Goal: Information Seeking & Learning: Compare options

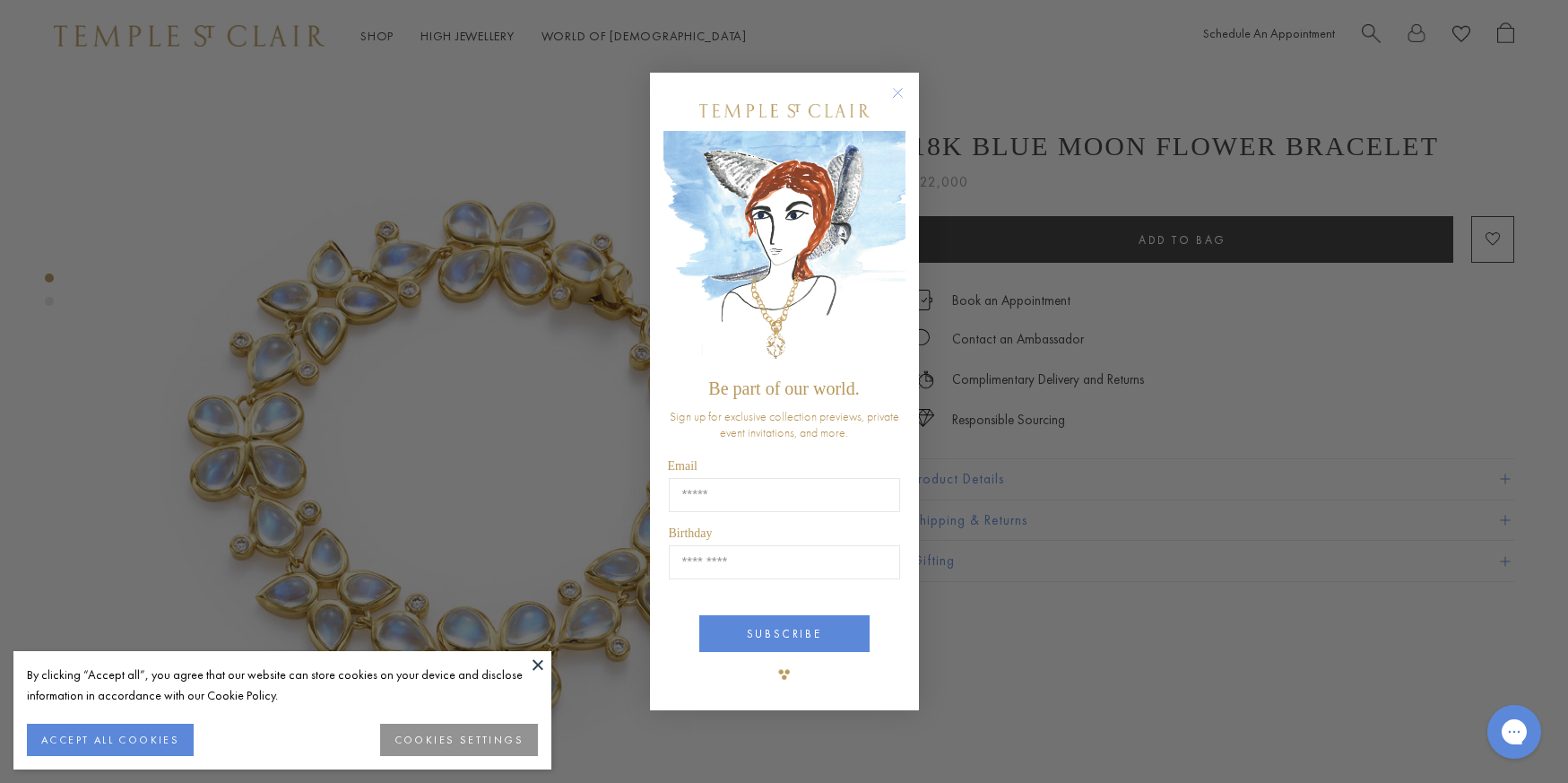
click at [96, 726] on button "ACCEPT ALL COOKIES" at bounding box center [110, 740] width 167 height 32
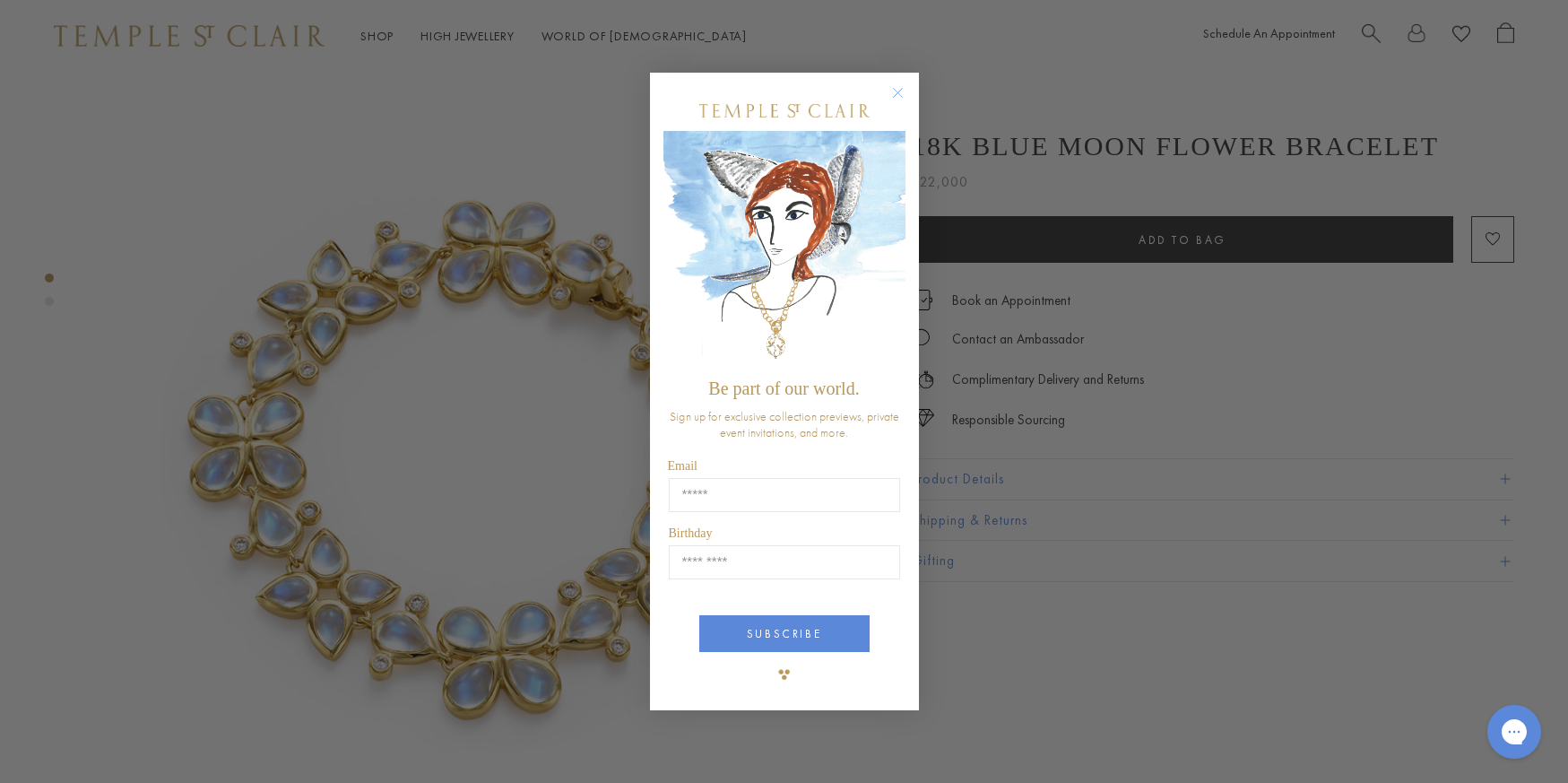
click at [894, 83] on circle "Close dialog" at bounding box center [898, 92] width 21 height 21
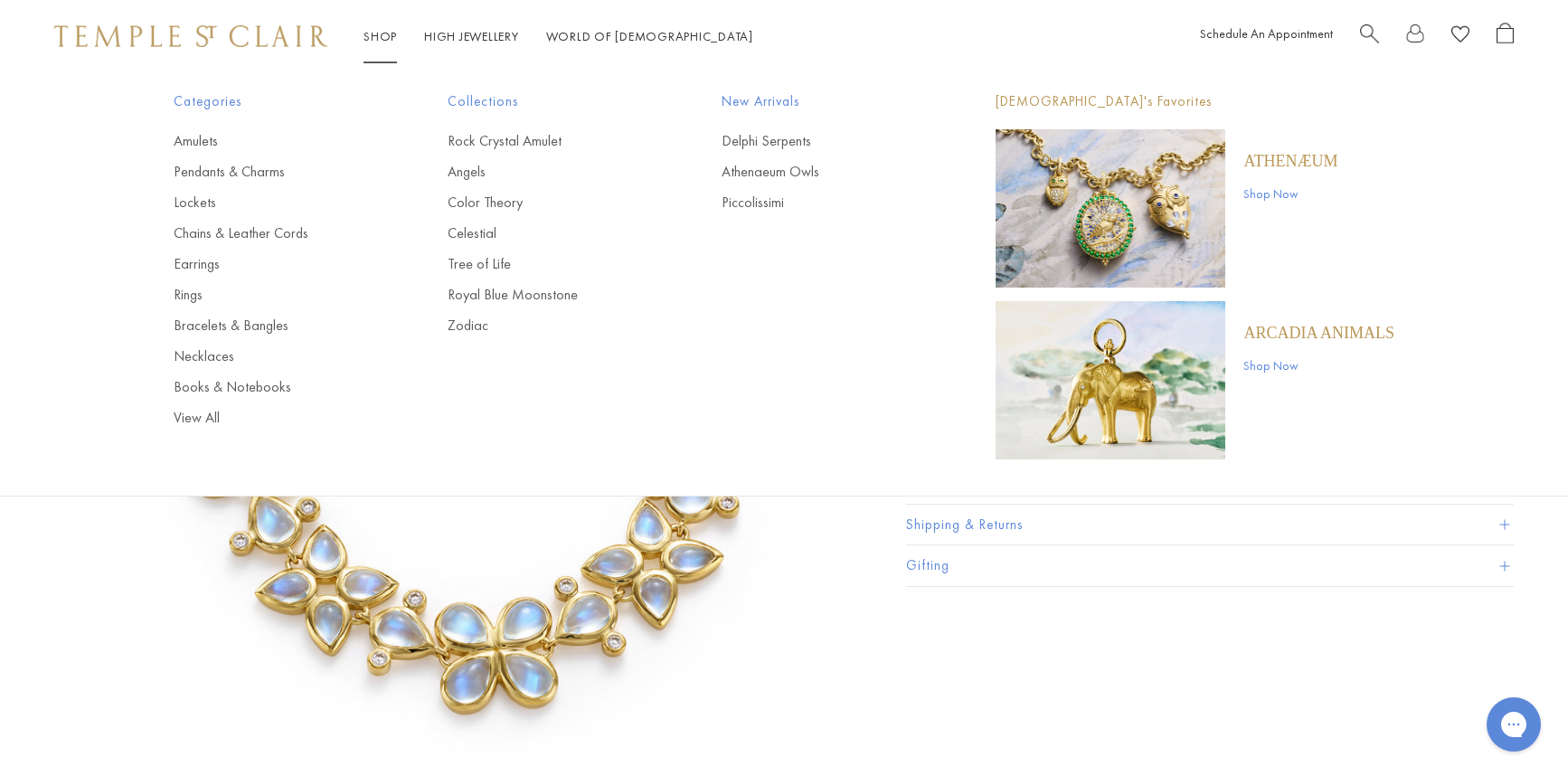
click at [369, 44] on link "Shop Shop" at bounding box center [380, 36] width 33 height 17
click at [1137, 218] on img "Main navigation" at bounding box center [1111, 209] width 230 height 158
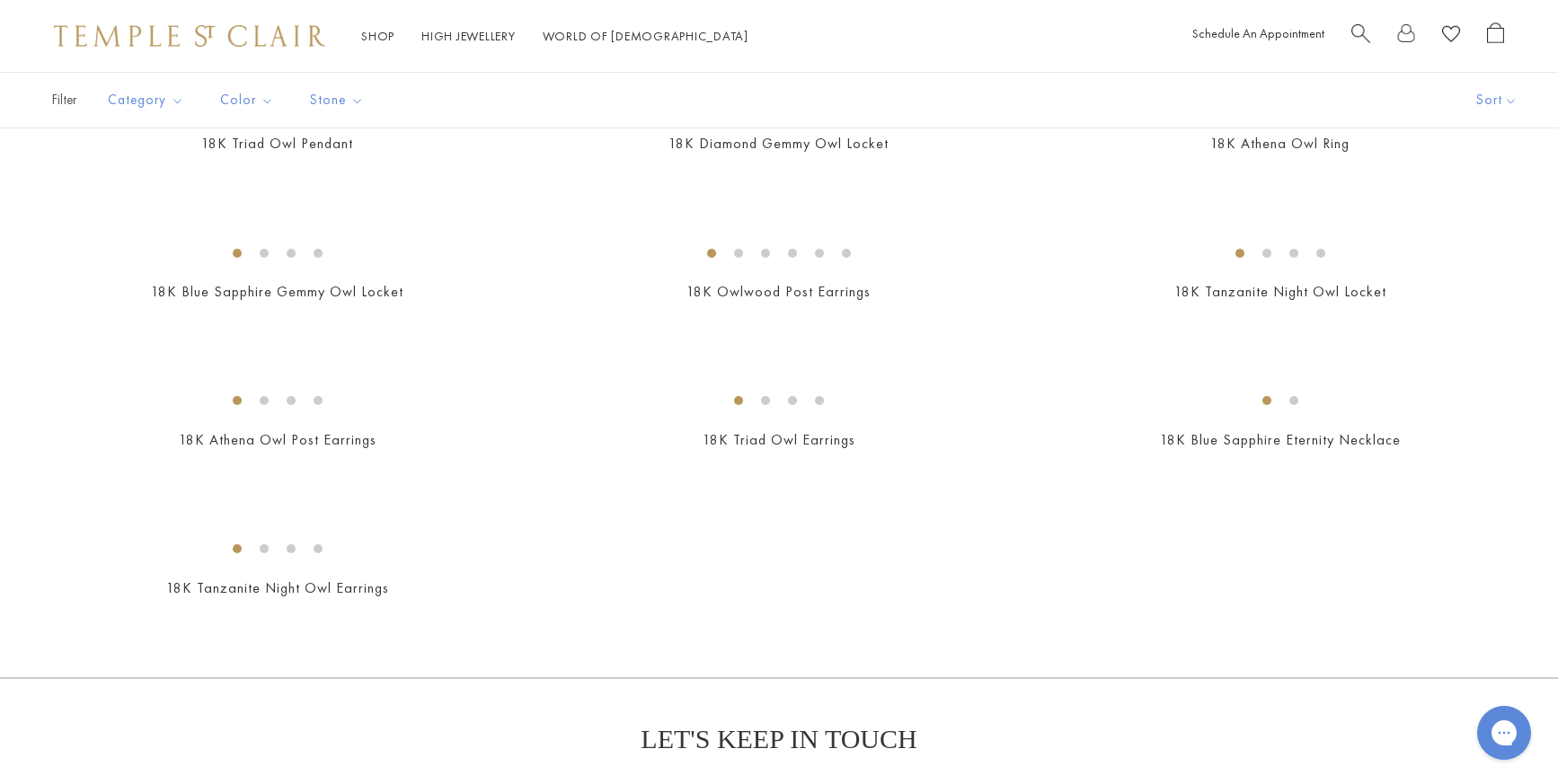
scroll to position [879, 0]
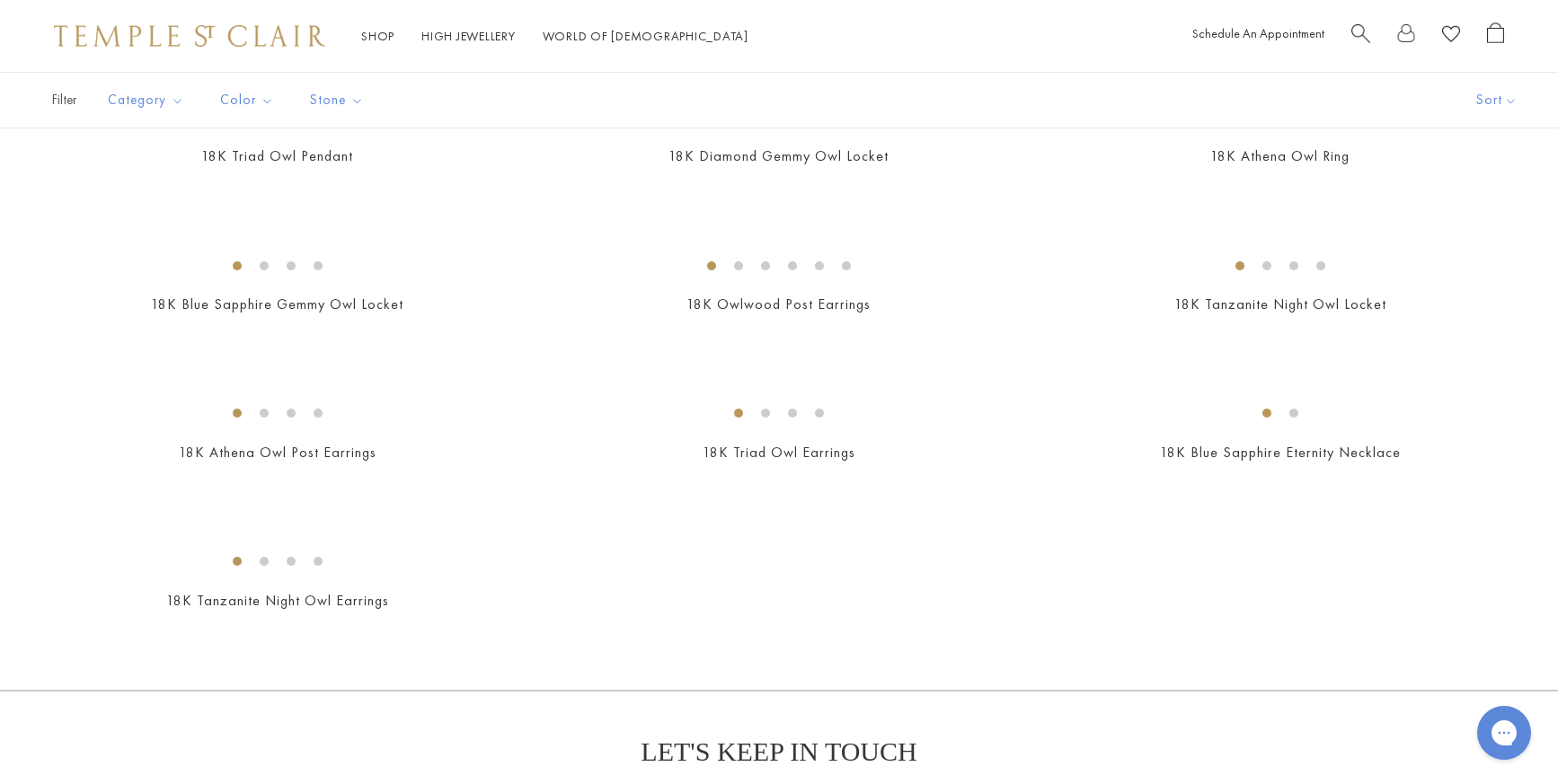
click at [0, 0] on img at bounding box center [0, 0] width 0 height 0
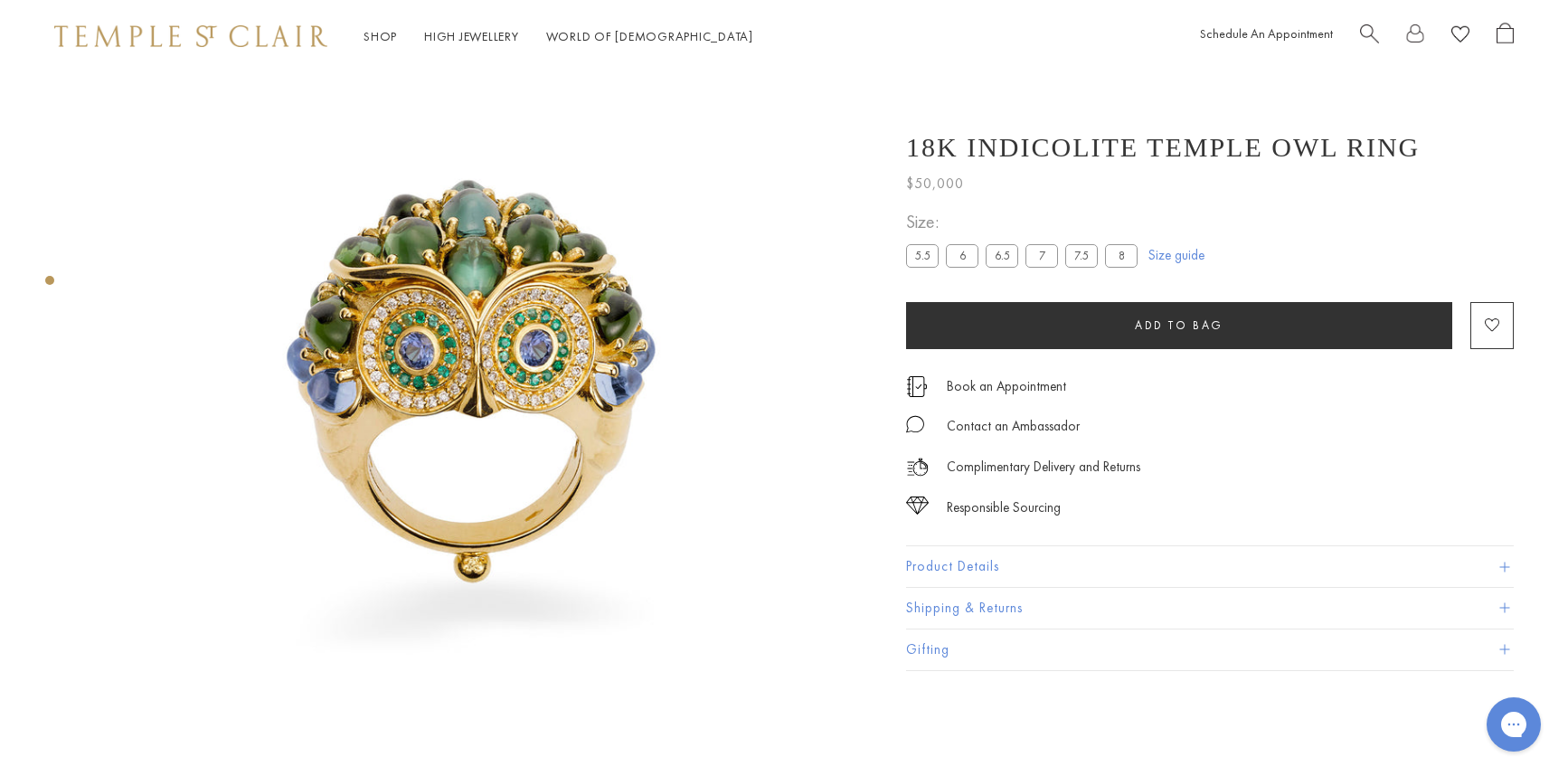
click at [440, 280] on img at bounding box center [477, 386] width 772 height 772
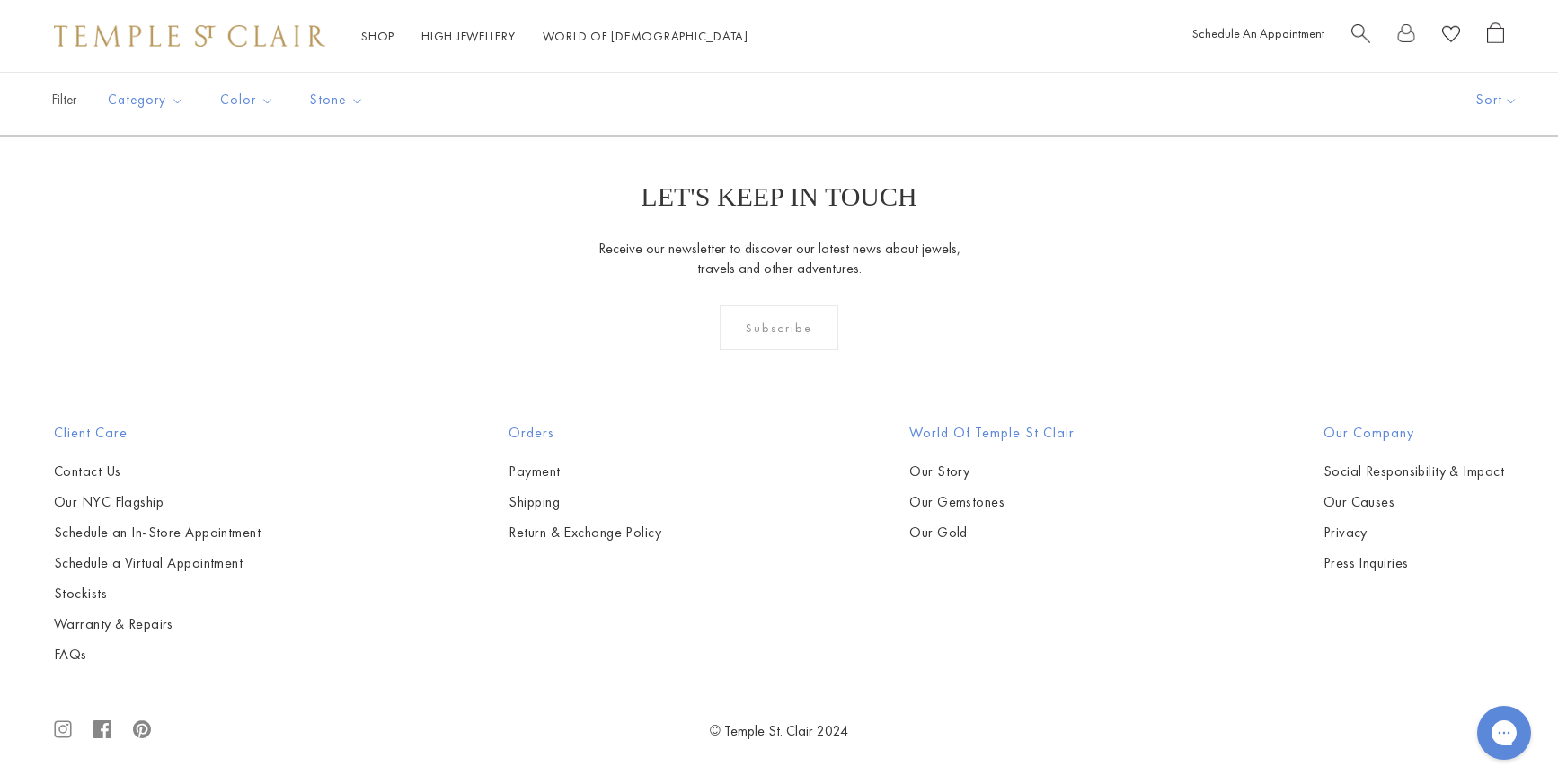
scroll to position [2148, 0]
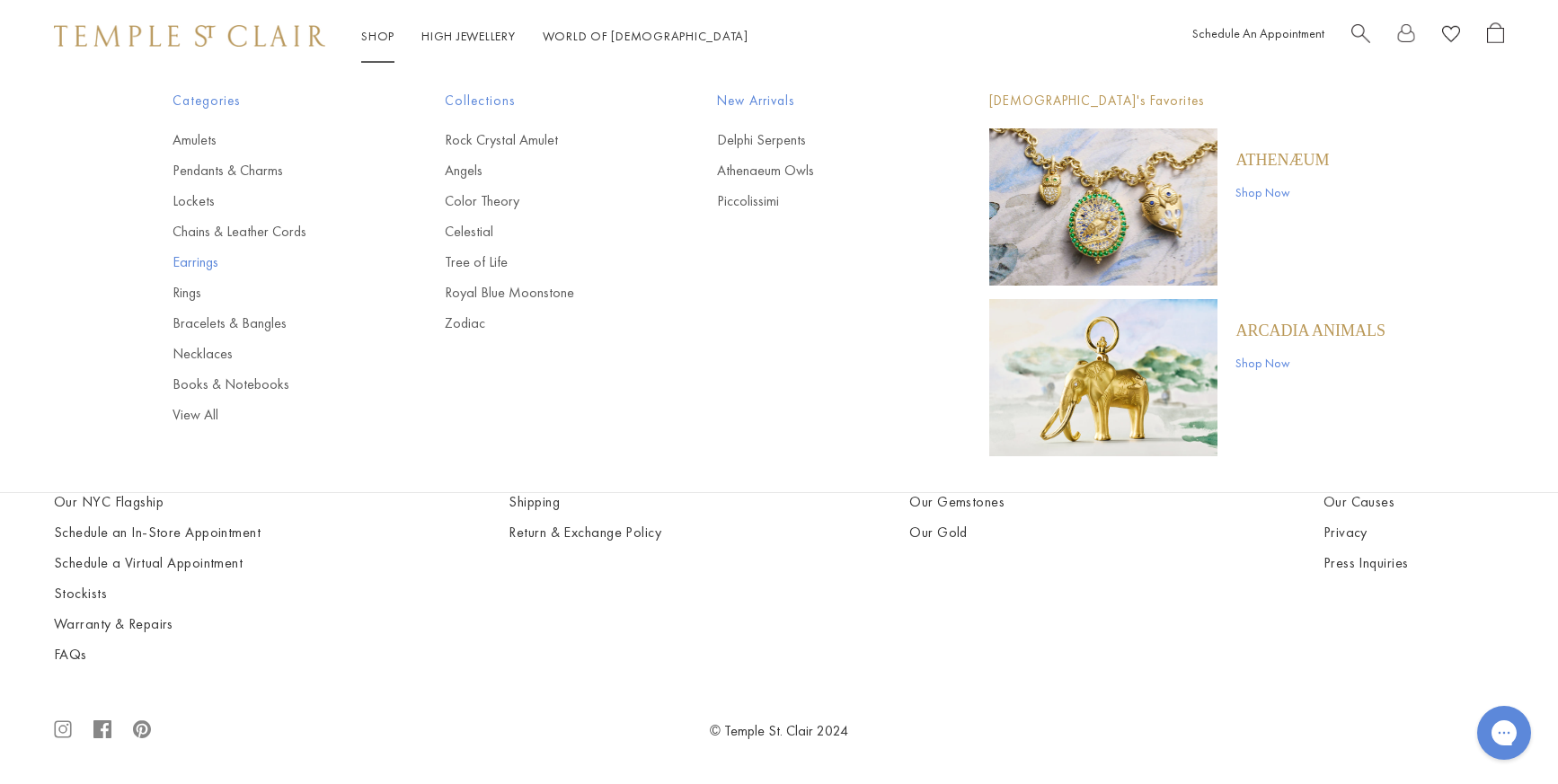
click at [184, 259] on link "Earrings" at bounding box center [272, 262] width 200 height 19
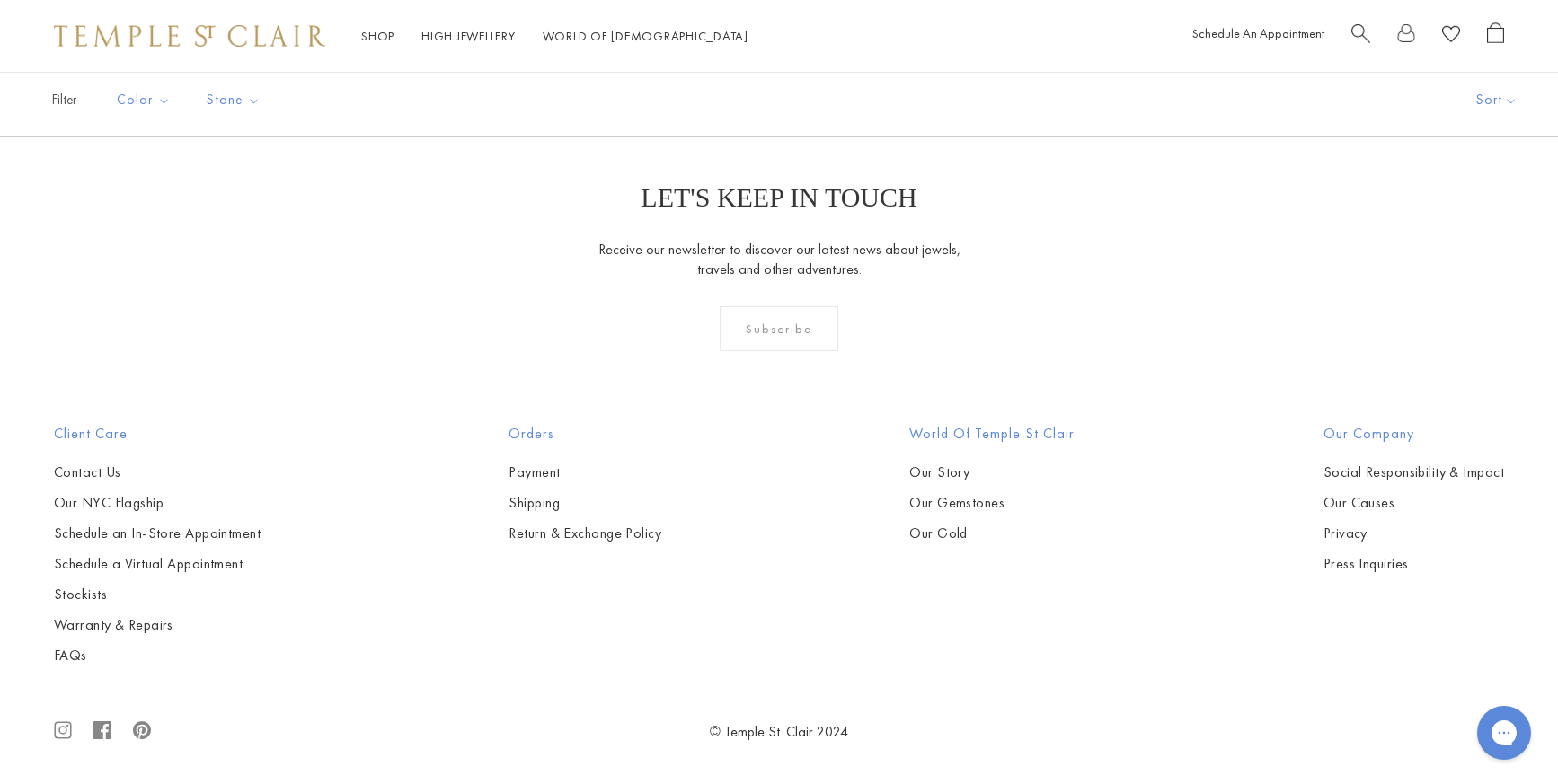
scroll to position [4238, 0]
click at [0, 0] on img at bounding box center [0, 0] width 0 height 0
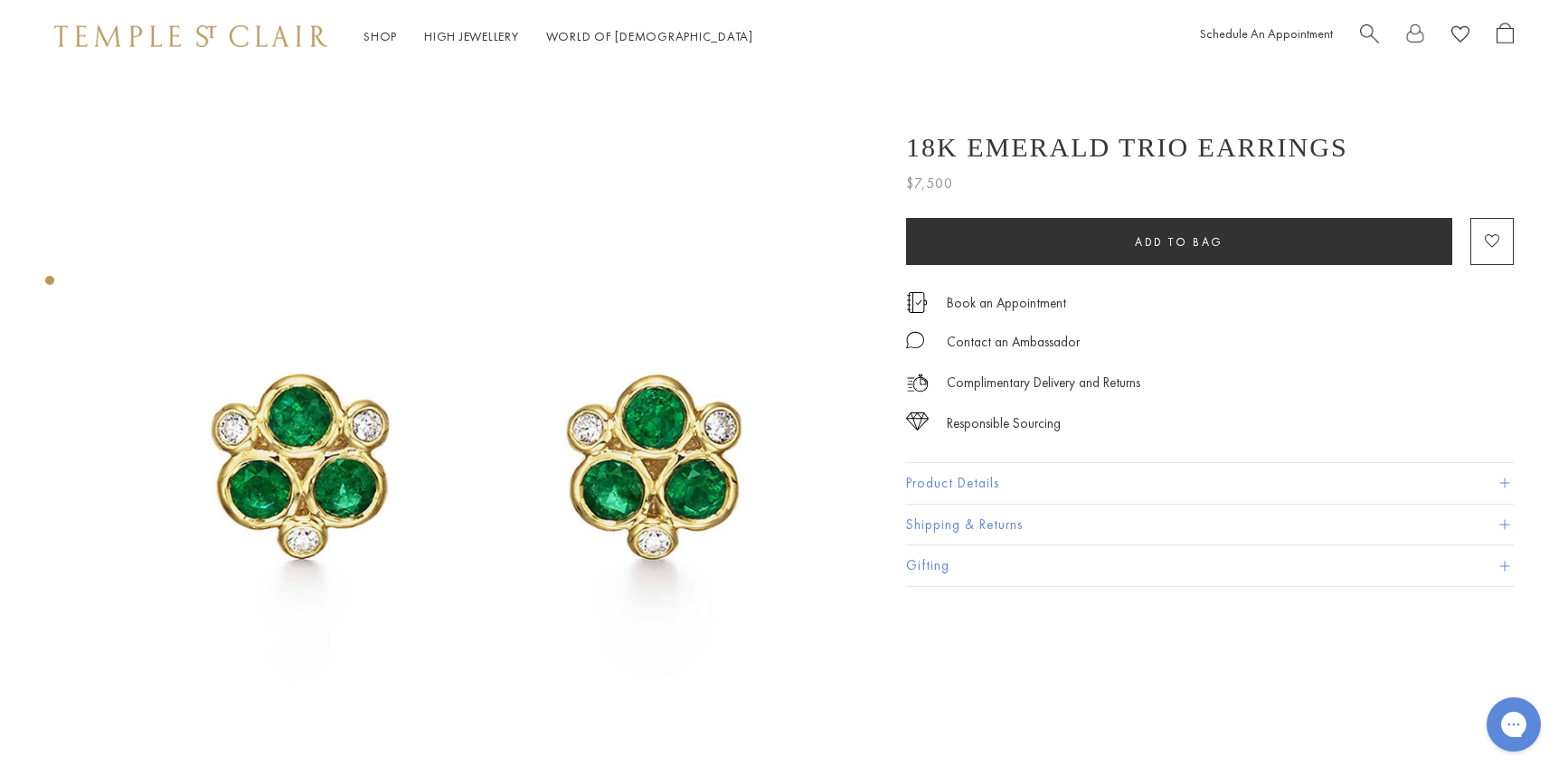
click at [968, 488] on button "Product Details" at bounding box center [1209, 484] width 607 height 41
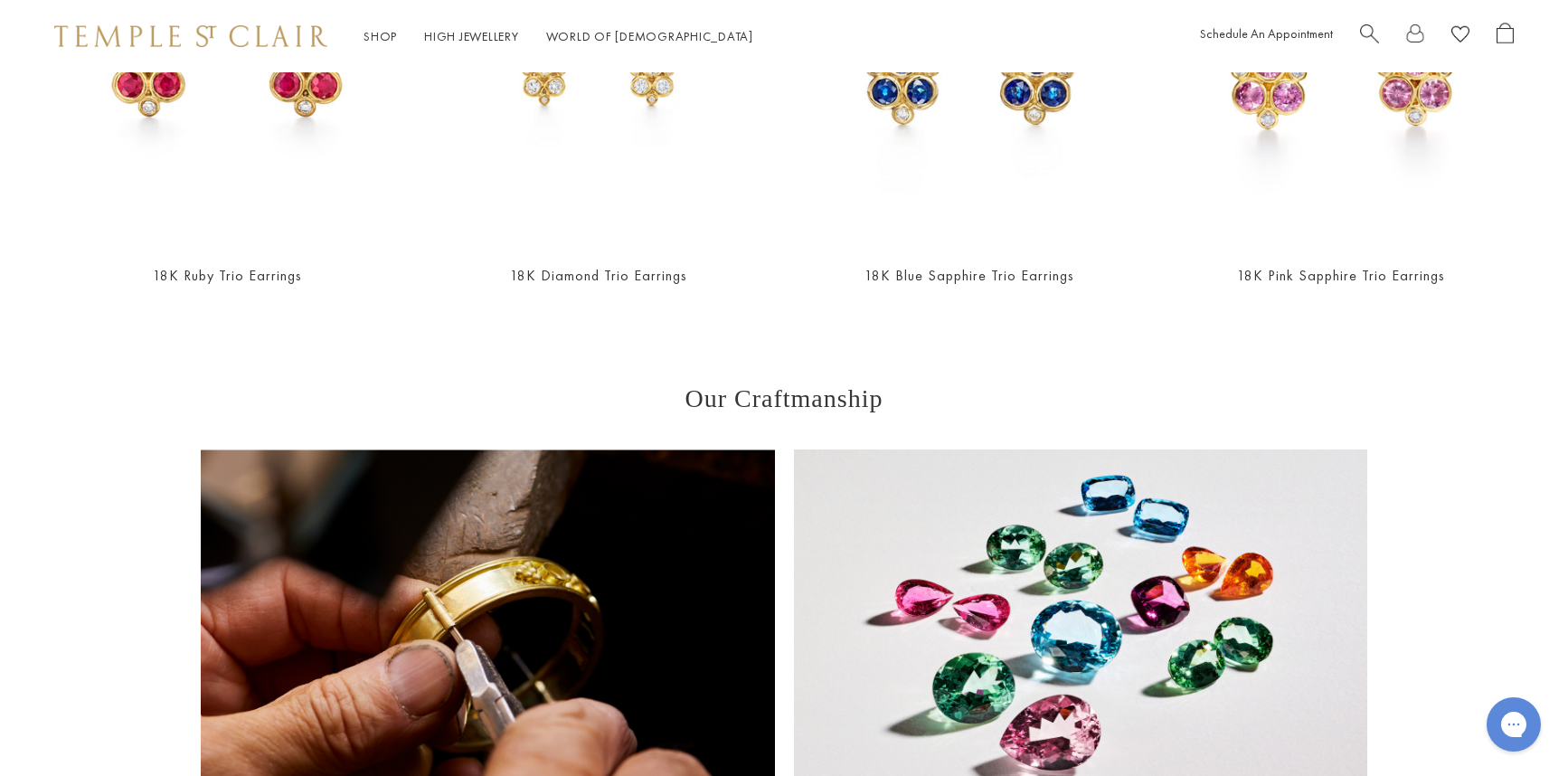
scroll to position [1277, 0]
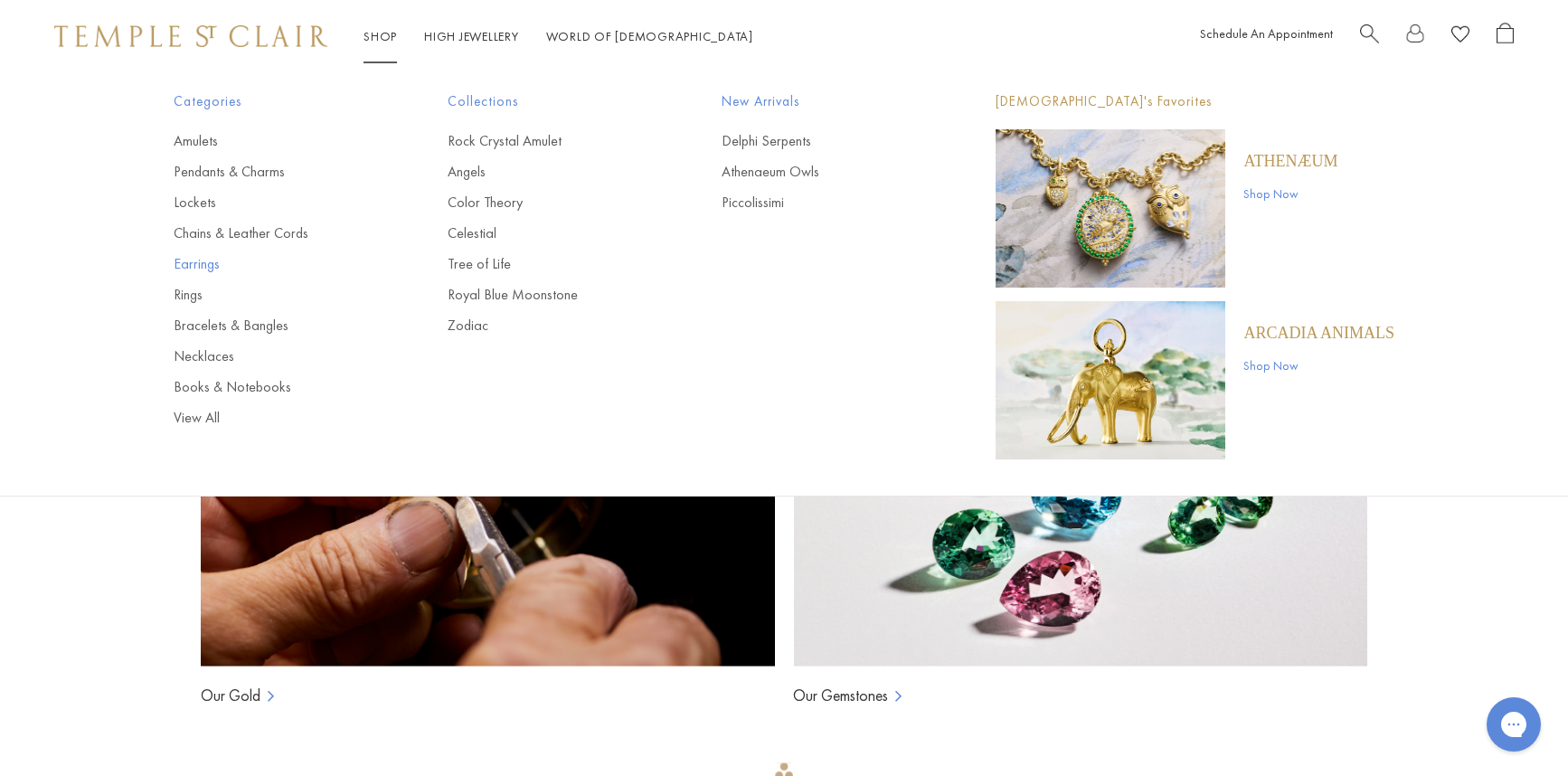
click at [192, 262] on link "Earrings" at bounding box center [274, 264] width 202 height 19
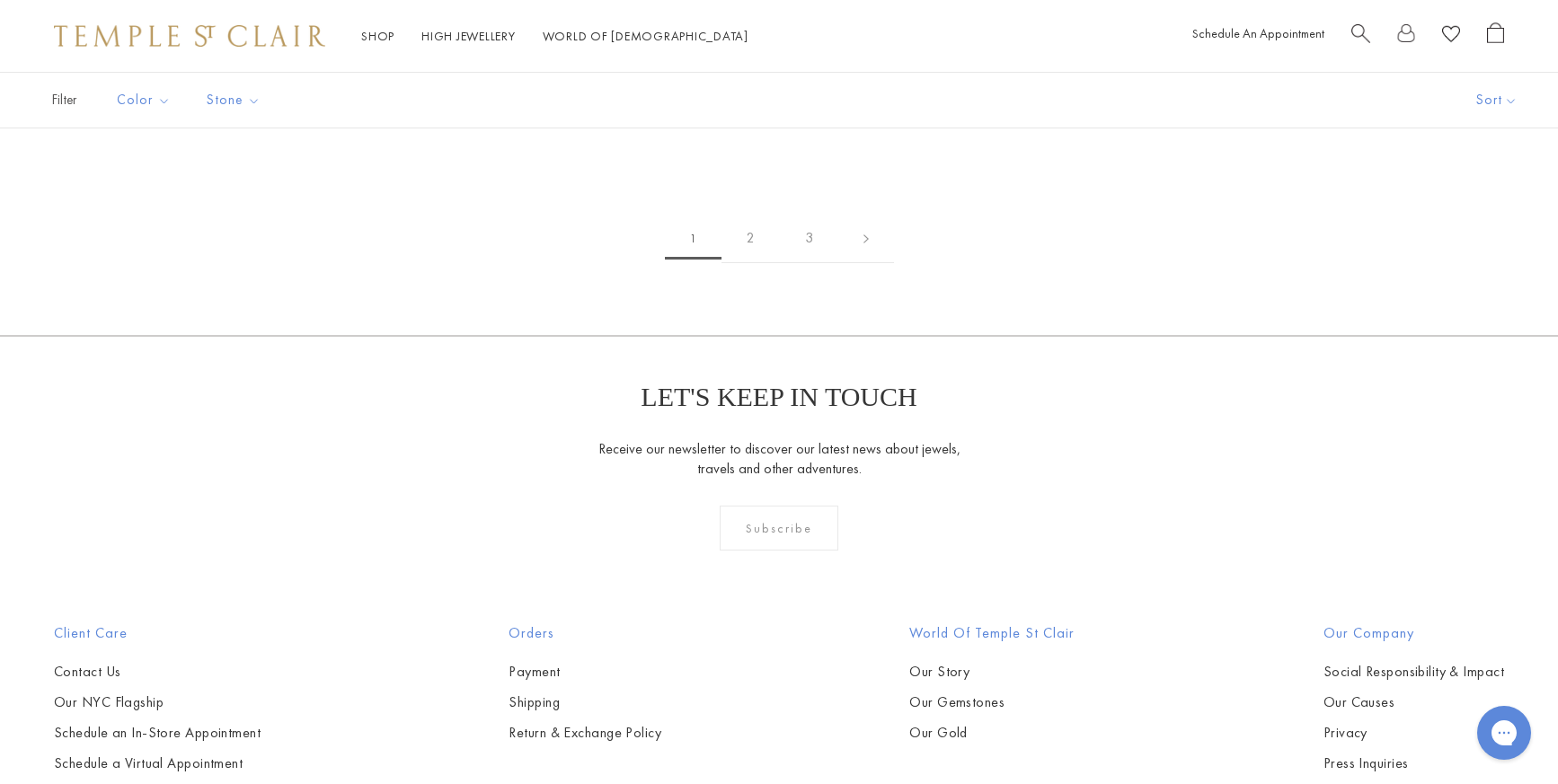
scroll to position [2531, 0]
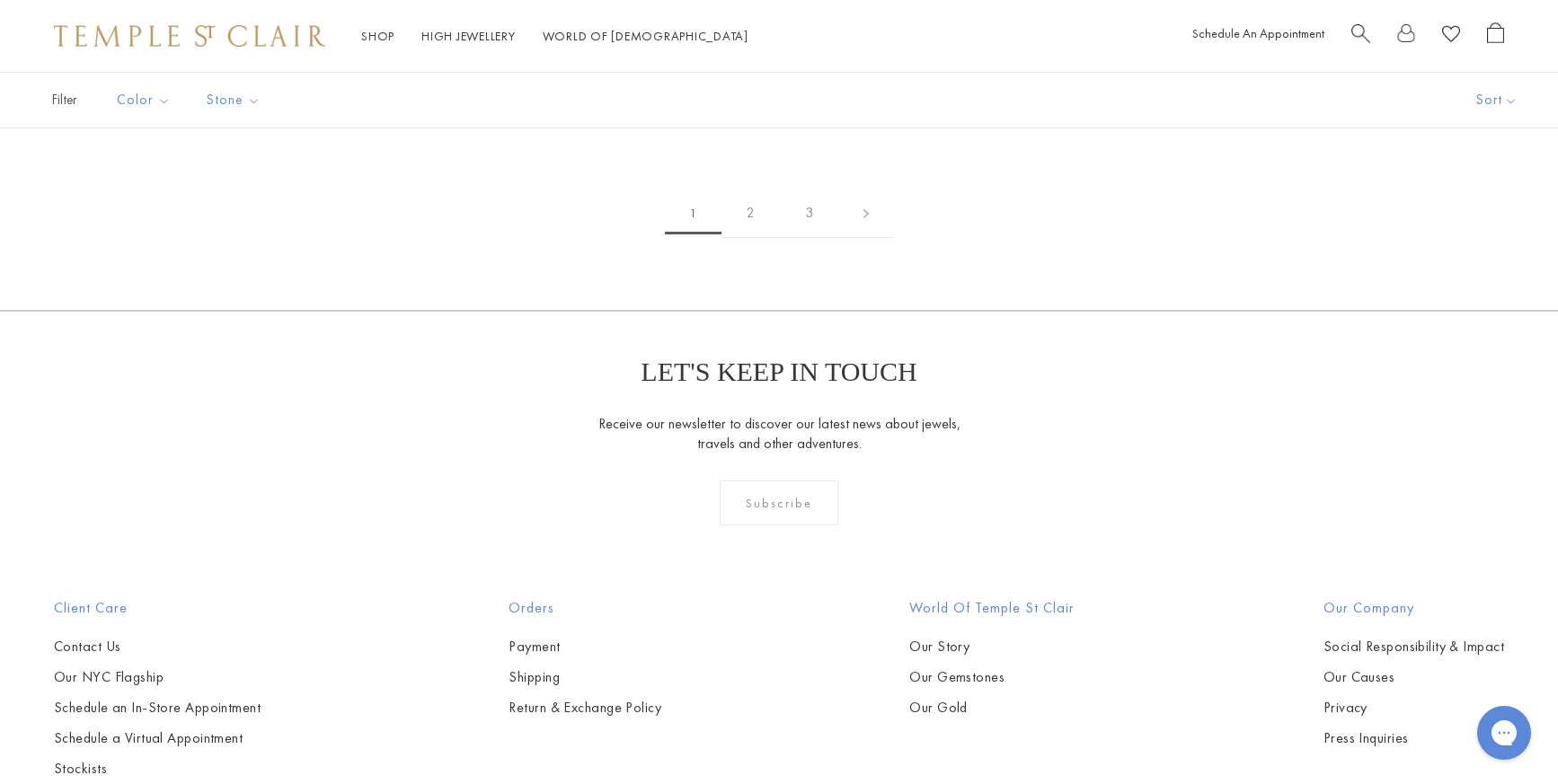
click at [0, 0] on img at bounding box center [0, 0] width 0 height 0
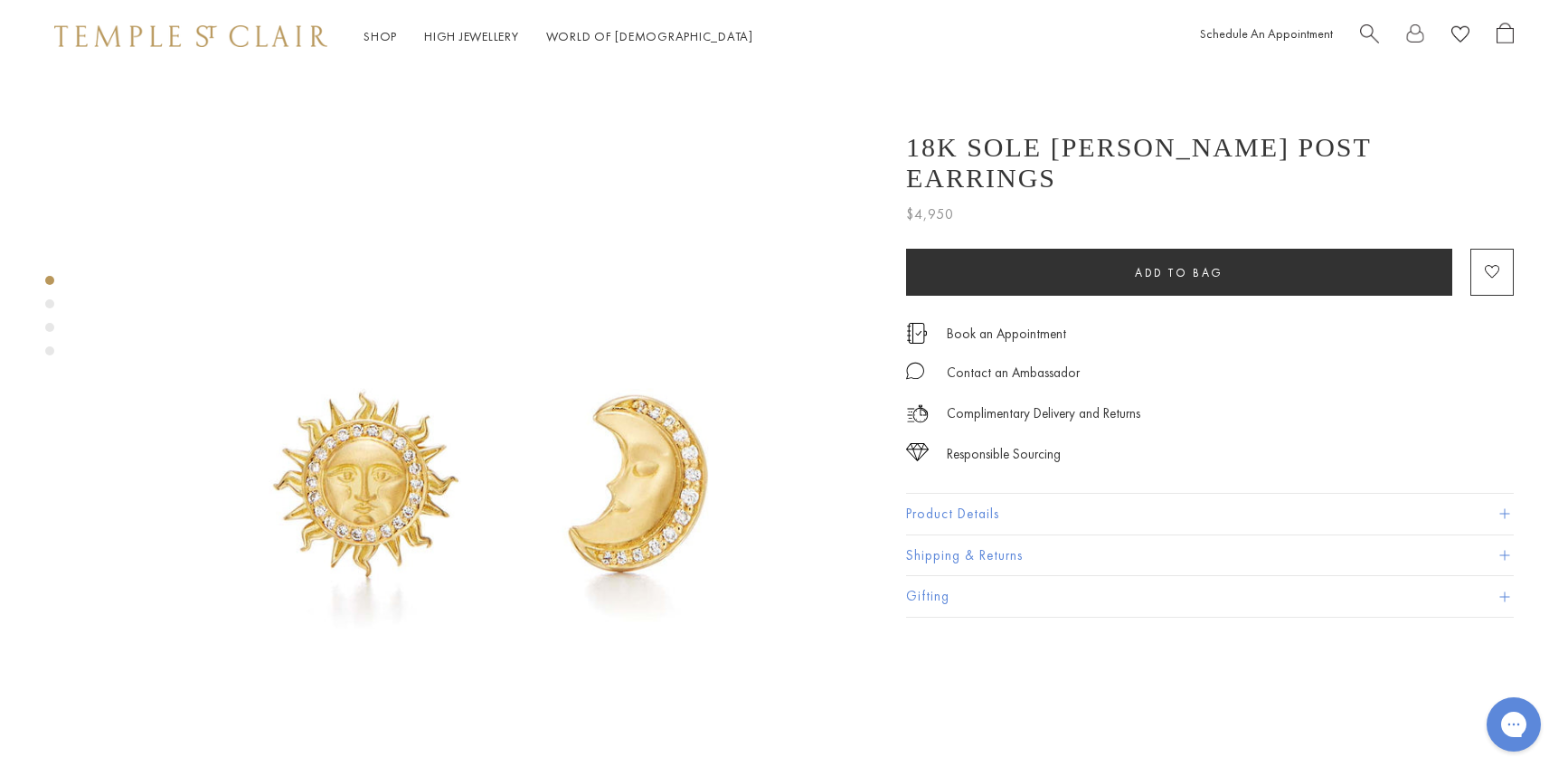
click at [592, 470] on img at bounding box center [477, 458] width 772 height 772
